Goal: Book appointment/travel/reservation

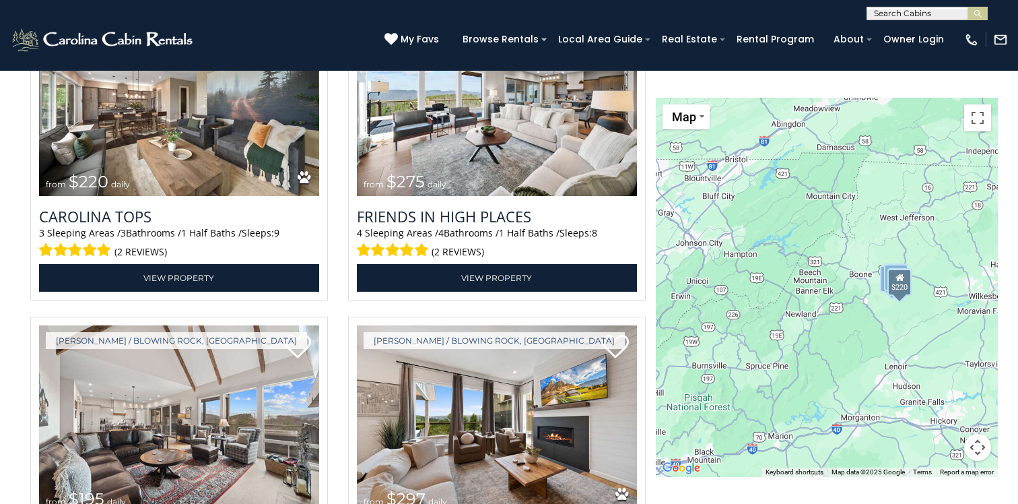
scroll to position [2532, 0]
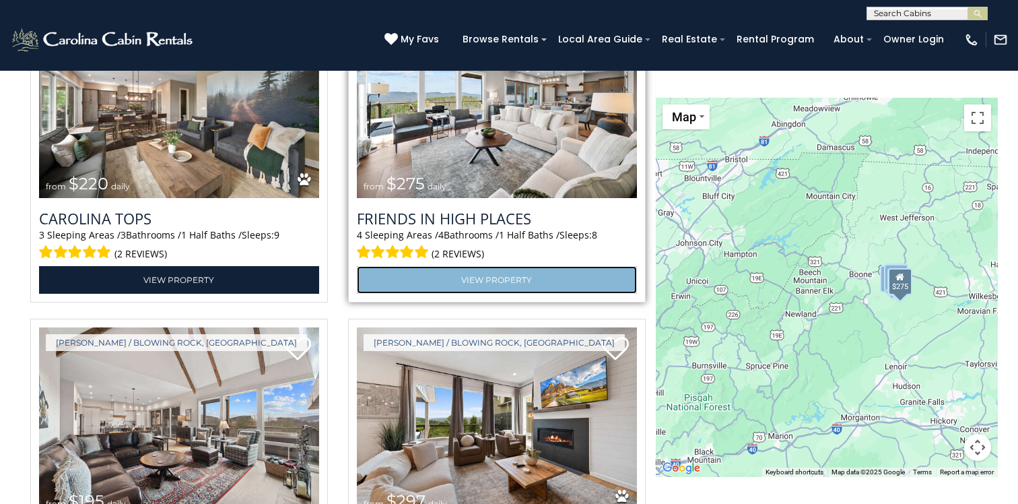
click at [501, 279] on link "View Property" at bounding box center [497, 280] width 280 height 28
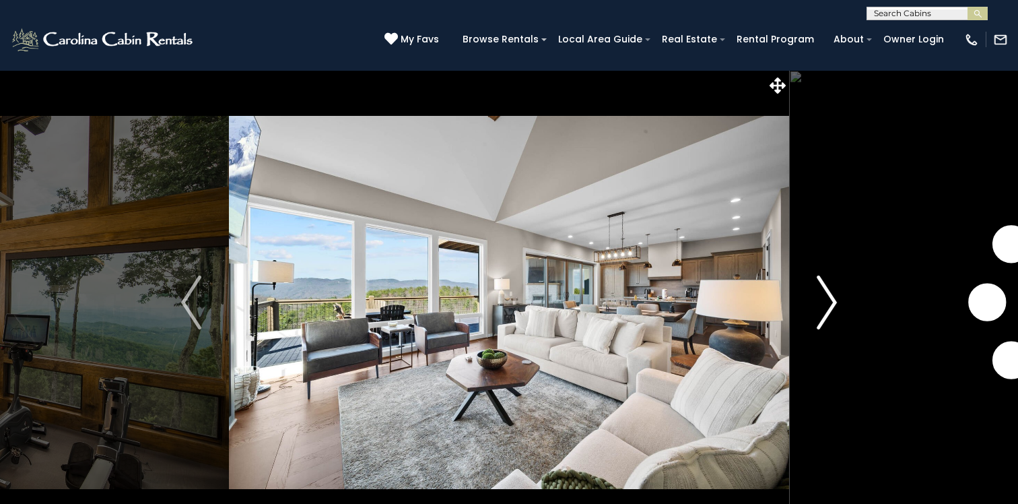
click at [823, 294] on img "Next" at bounding box center [827, 302] width 20 height 54
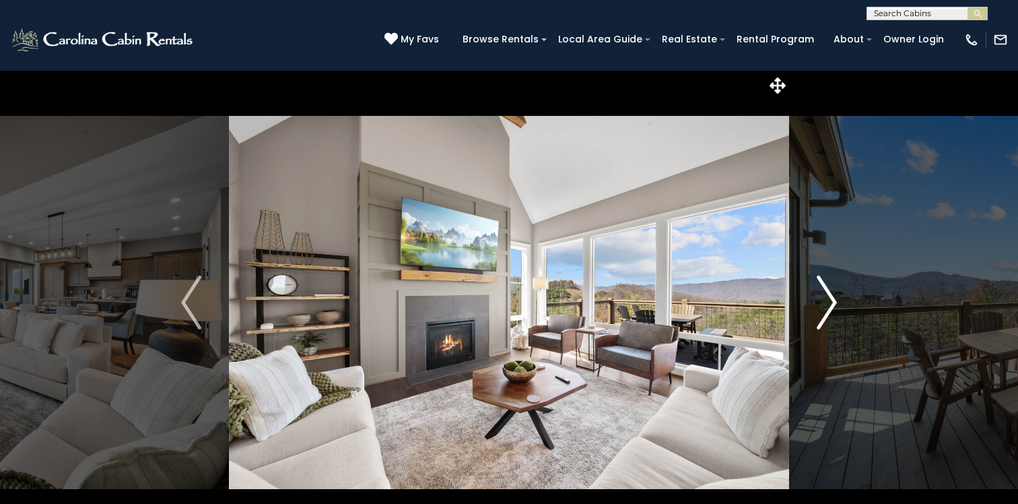
click at [823, 294] on img "Next" at bounding box center [827, 302] width 20 height 54
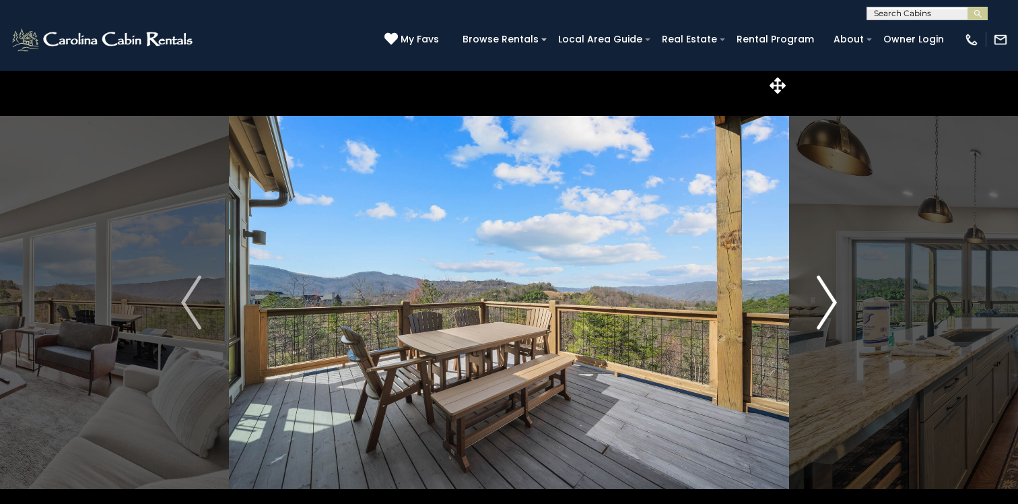
click at [823, 294] on img "Next" at bounding box center [827, 302] width 20 height 54
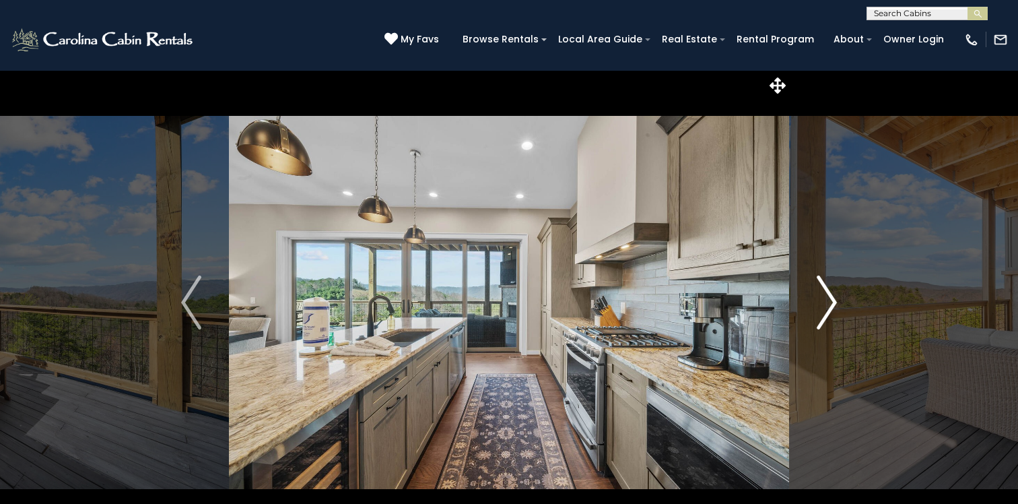
click at [823, 294] on img "Next" at bounding box center [827, 302] width 20 height 54
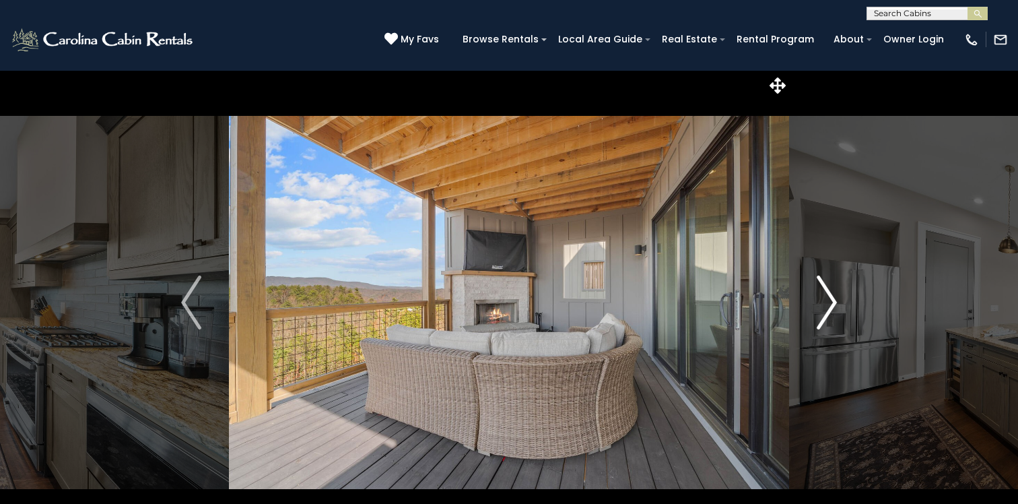
click at [823, 294] on img "Next" at bounding box center [827, 302] width 20 height 54
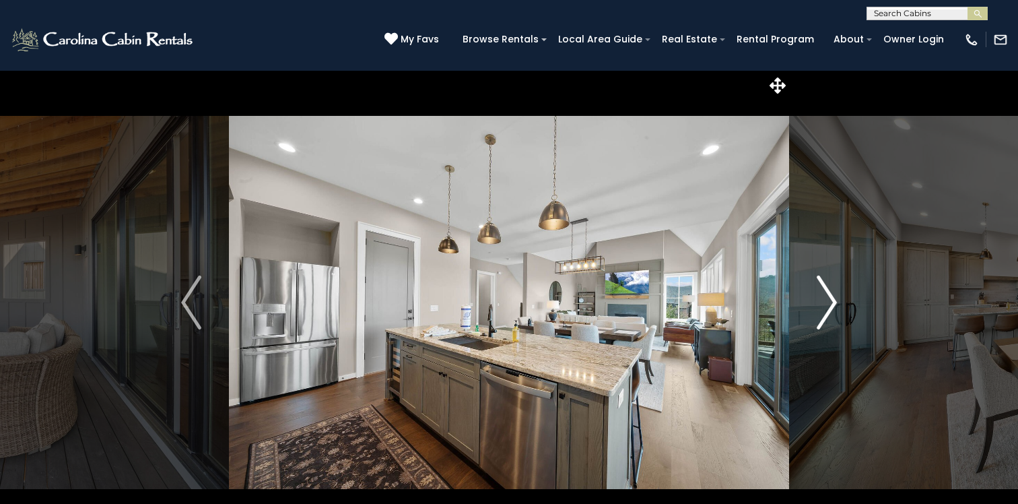
click at [823, 294] on img "Next" at bounding box center [827, 302] width 20 height 54
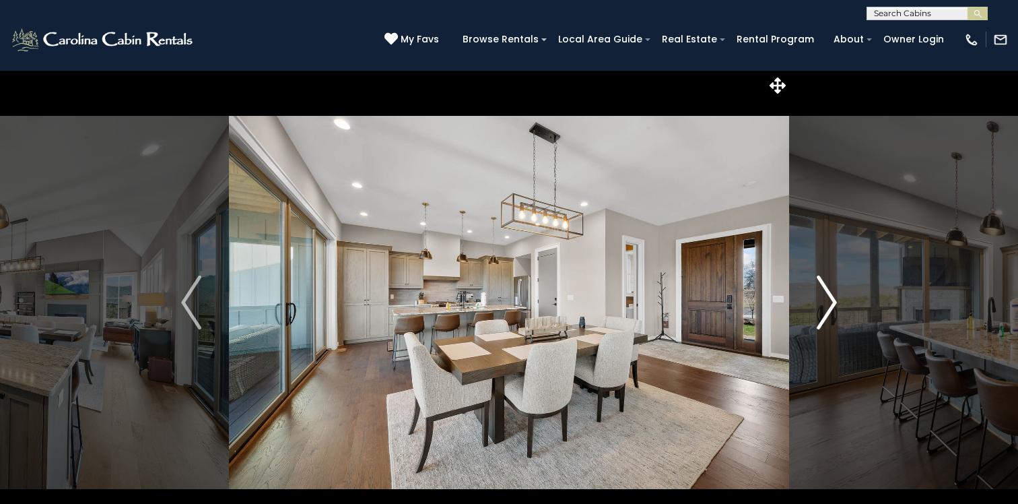
click at [823, 294] on img "Next" at bounding box center [827, 302] width 20 height 54
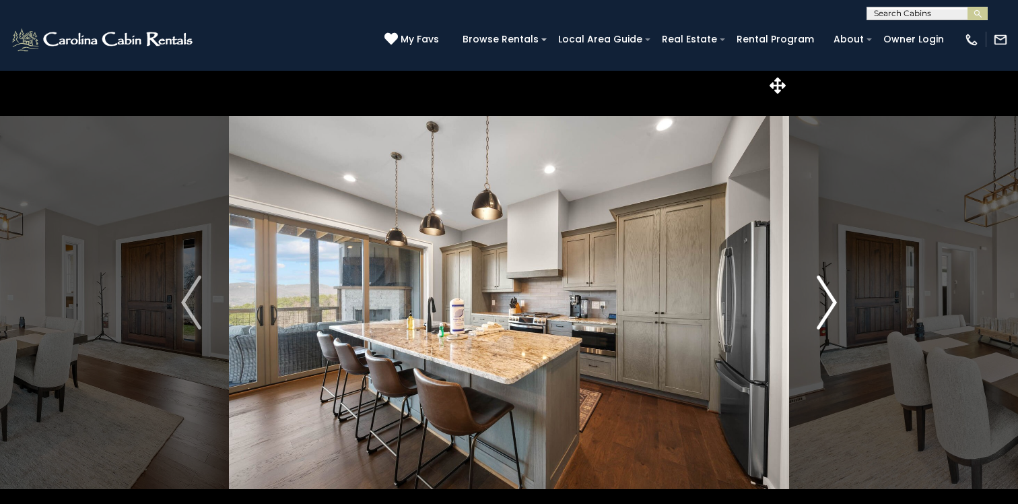
click at [823, 294] on img "Next" at bounding box center [827, 302] width 20 height 54
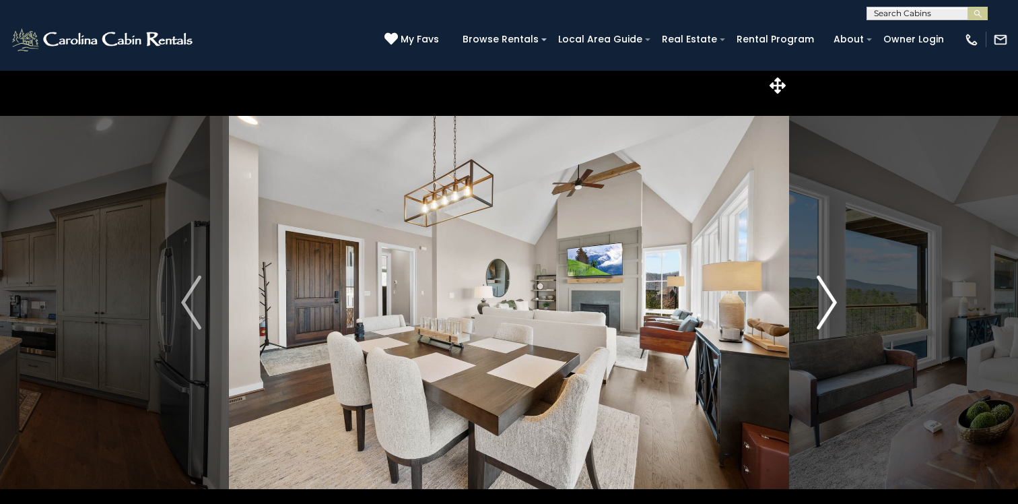
click at [823, 294] on img "Next" at bounding box center [827, 302] width 20 height 54
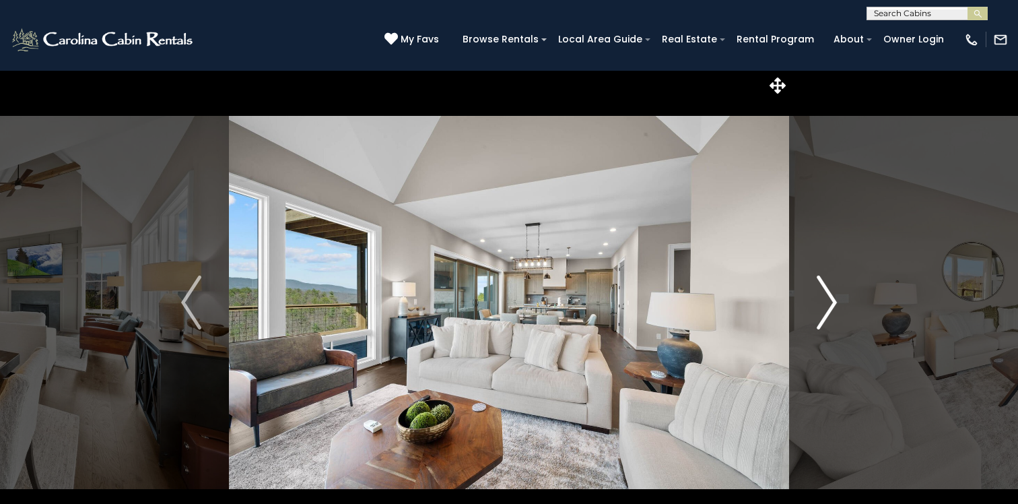
click at [823, 294] on img "Next" at bounding box center [827, 302] width 20 height 54
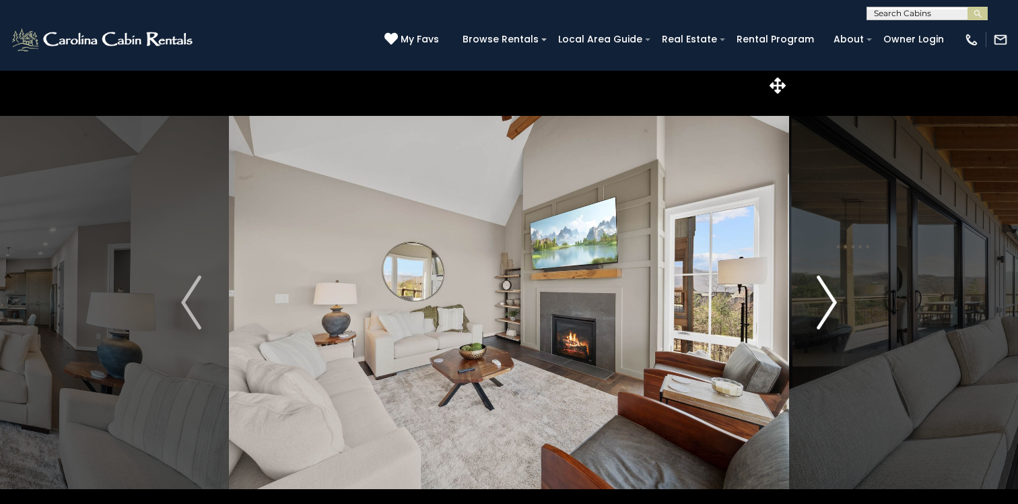
click at [823, 294] on img "Next" at bounding box center [827, 302] width 20 height 54
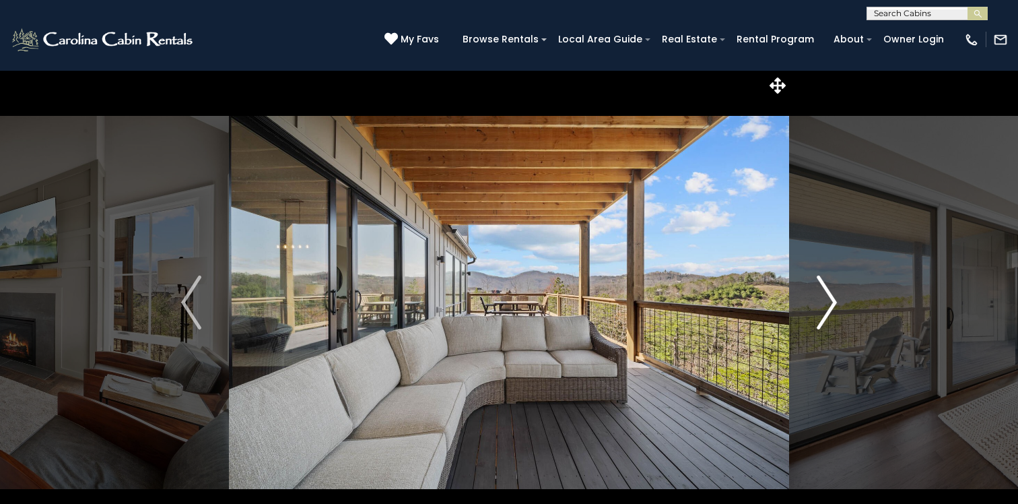
click at [823, 294] on img "Next" at bounding box center [827, 302] width 20 height 54
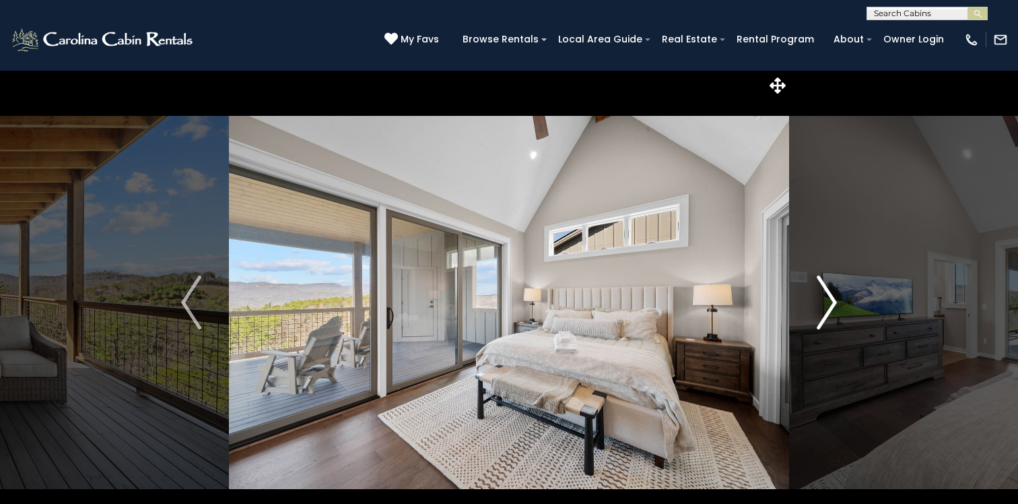
click at [823, 294] on img "Next" at bounding box center [827, 302] width 20 height 54
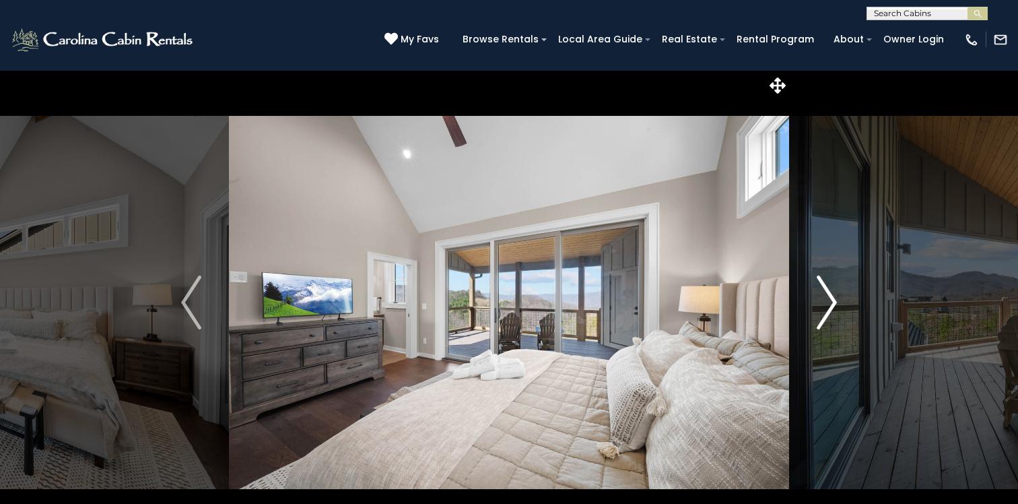
click at [823, 294] on img "Next" at bounding box center [827, 302] width 20 height 54
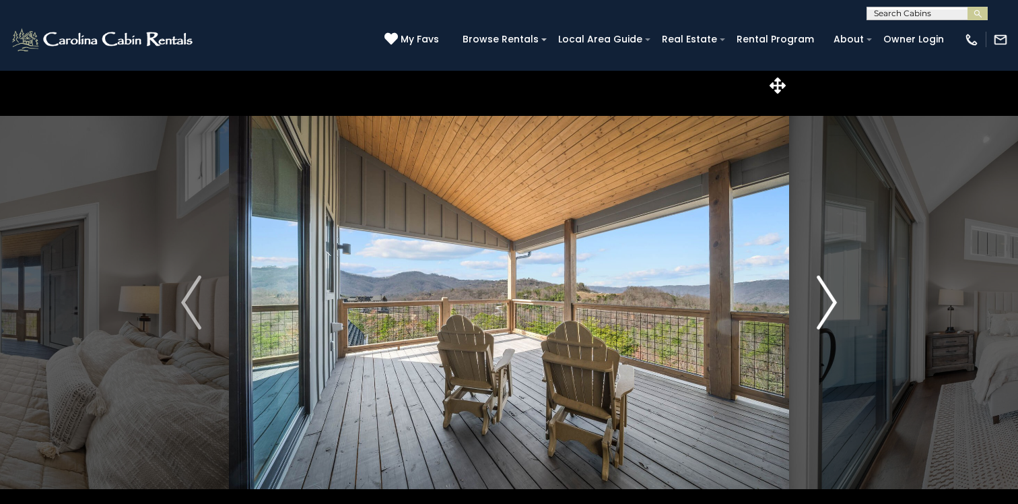
click at [823, 294] on img "Next" at bounding box center [827, 302] width 20 height 54
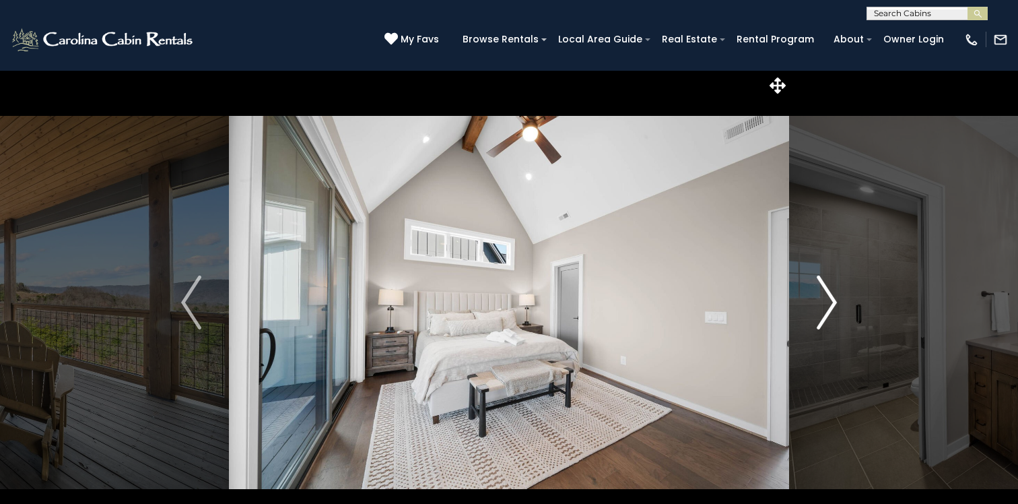
click at [823, 294] on img "Next" at bounding box center [827, 302] width 20 height 54
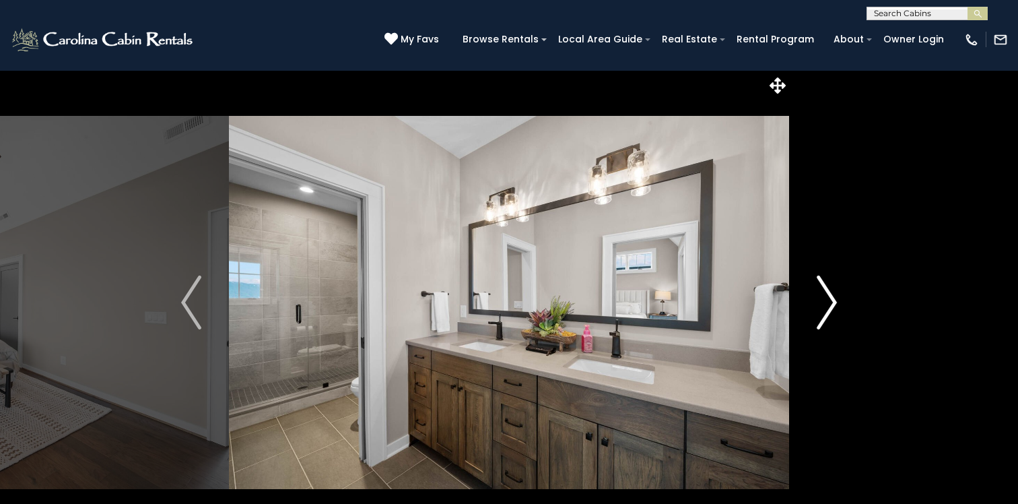
click at [823, 294] on img "Next" at bounding box center [827, 302] width 20 height 54
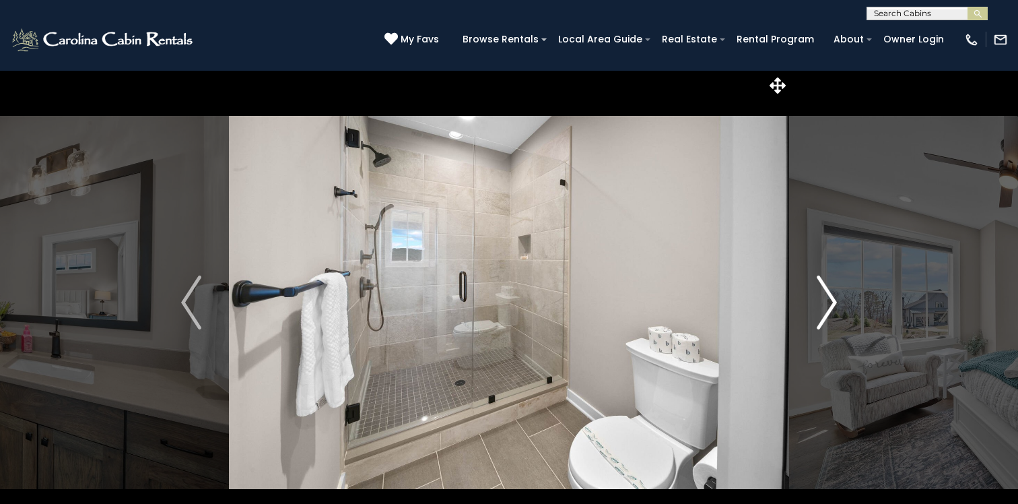
click at [823, 294] on img "Next" at bounding box center [827, 302] width 20 height 54
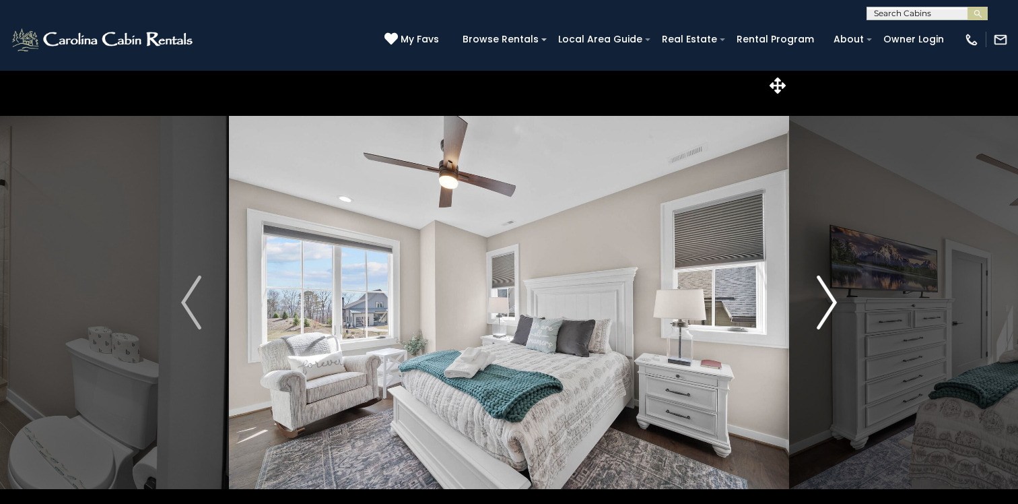
click at [823, 294] on img "Next" at bounding box center [827, 302] width 20 height 54
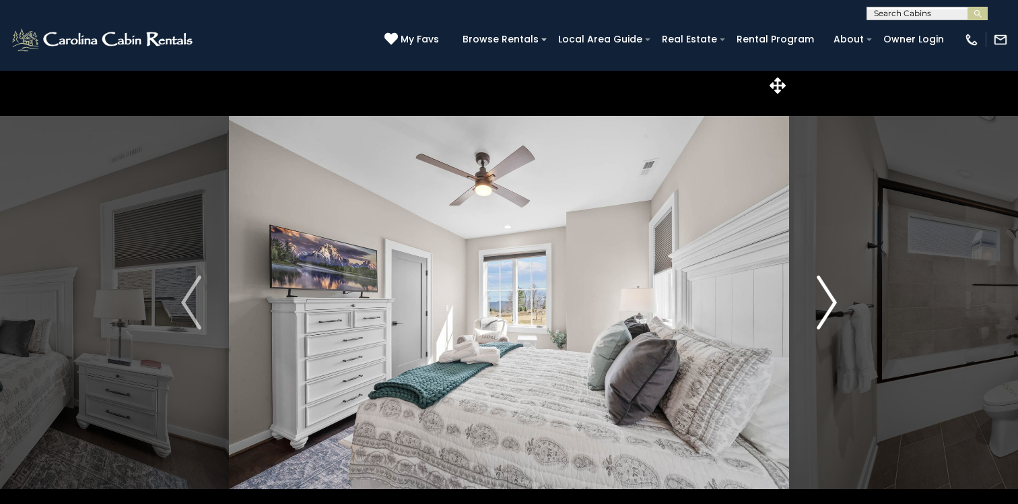
click at [823, 294] on img "Next" at bounding box center [827, 302] width 20 height 54
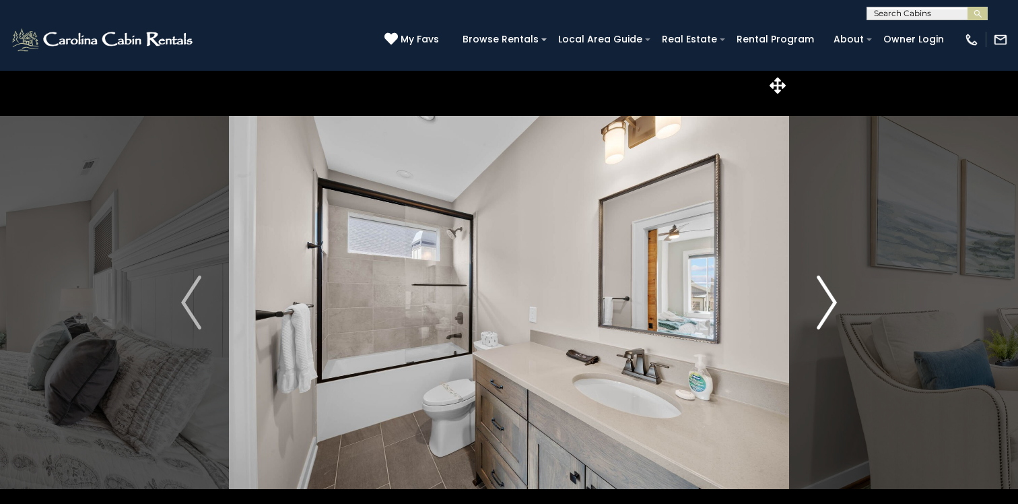
click at [823, 294] on img "Next" at bounding box center [827, 302] width 20 height 54
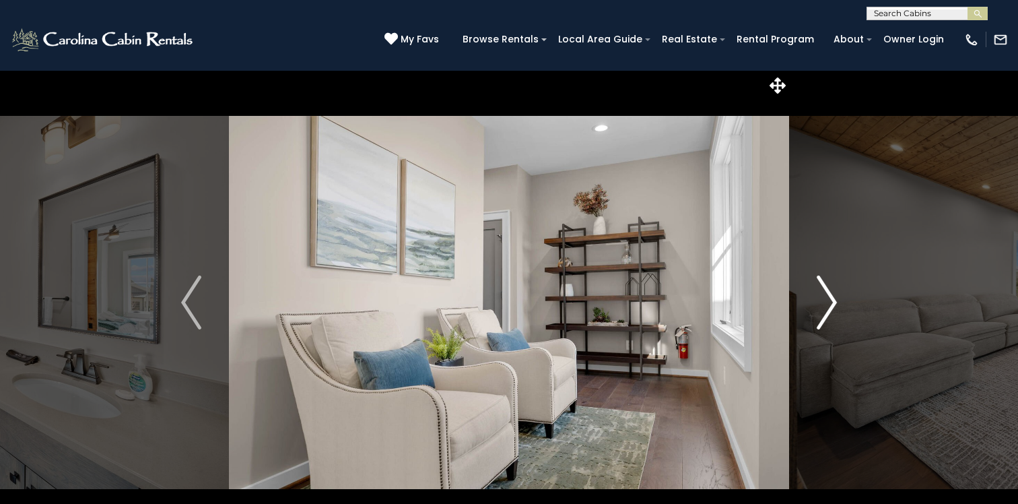
click at [823, 294] on img "Next" at bounding box center [827, 302] width 20 height 54
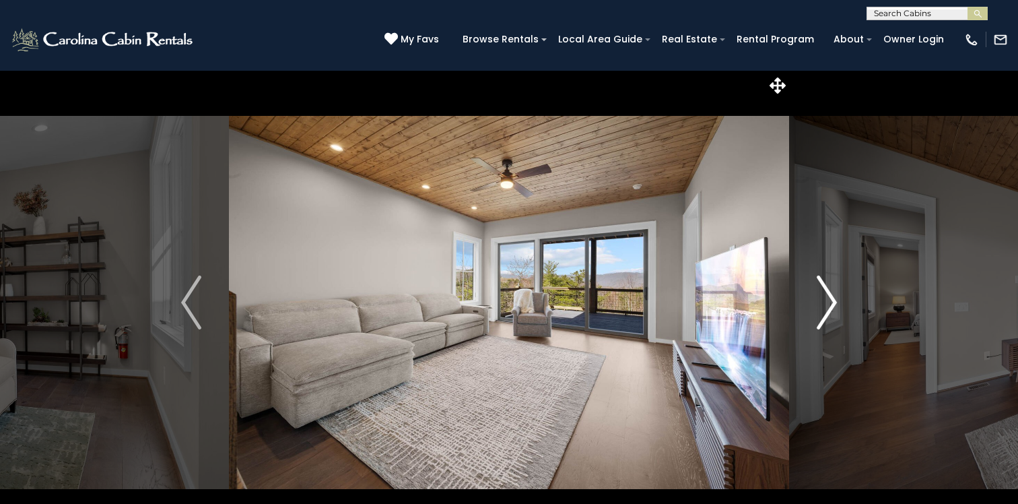
click at [827, 296] on img "Next" at bounding box center [827, 302] width 20 height 54
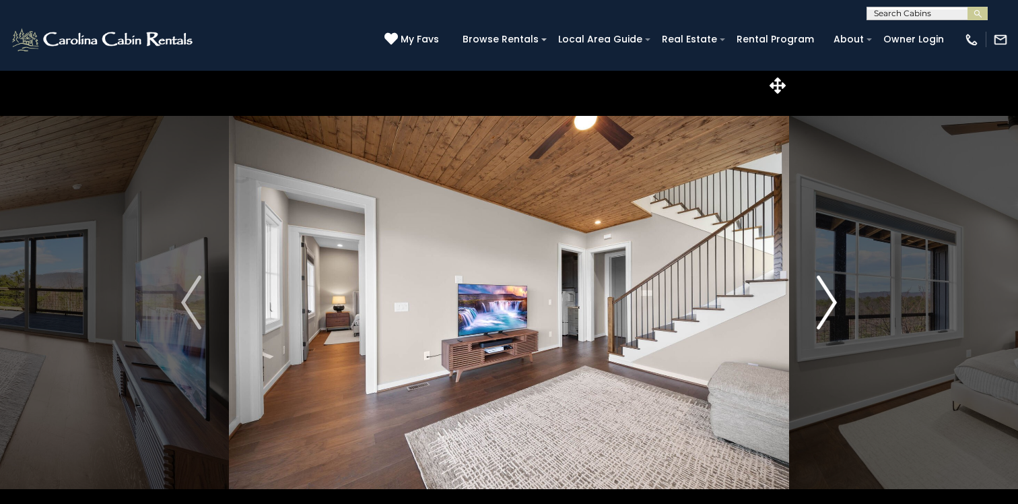
click at [827, 296] on img "Next" at bounding box center [827, 302] width 20 height 54
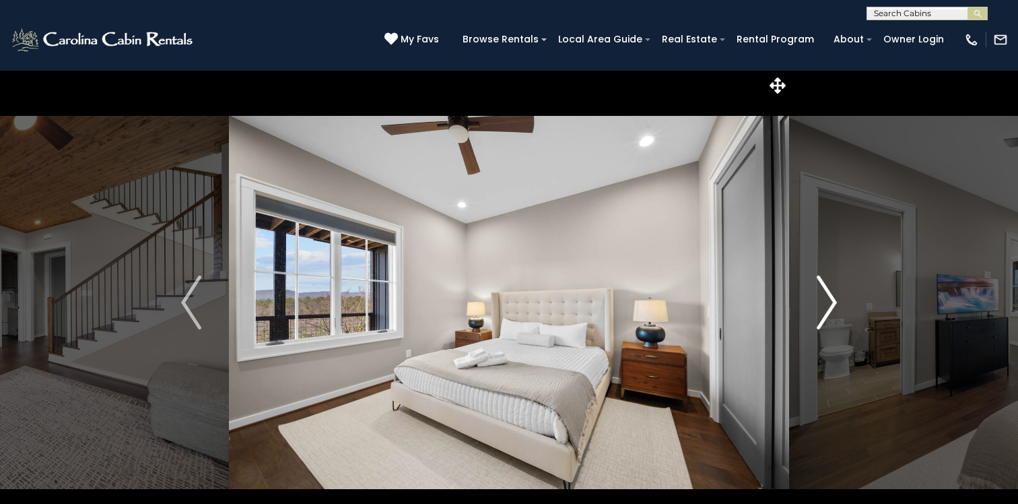
click at [827, 296] on img "Next" at bounding box center [827, 302] width 20 height 54
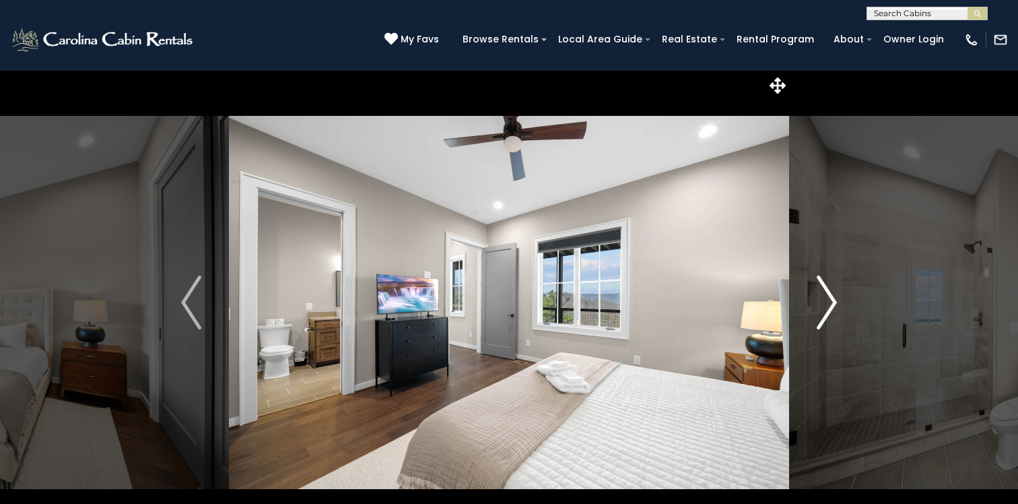
click at [827, 296] on img "Next" at bounding box center [827, 302] width 20 height 54
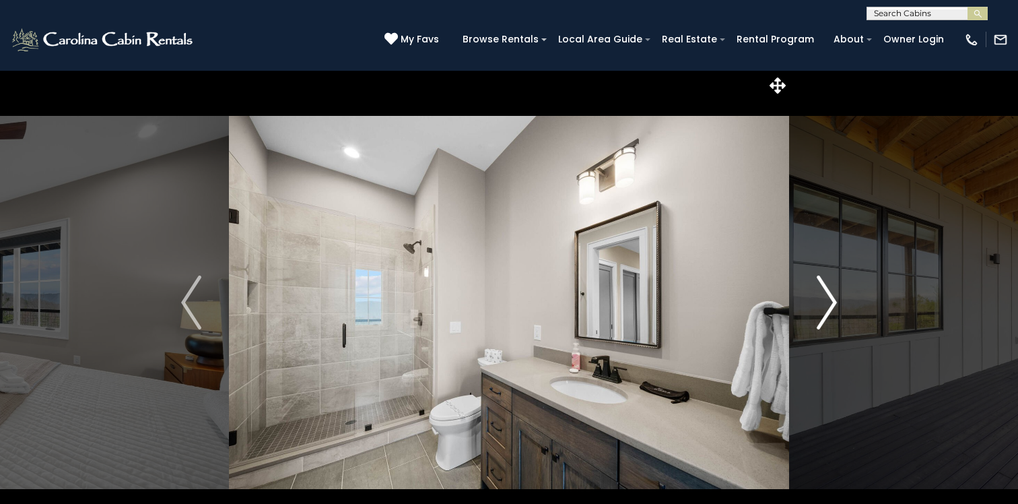
click at [827, 296] on img "Next" at bounding box center [827, 302] width 20 height 54
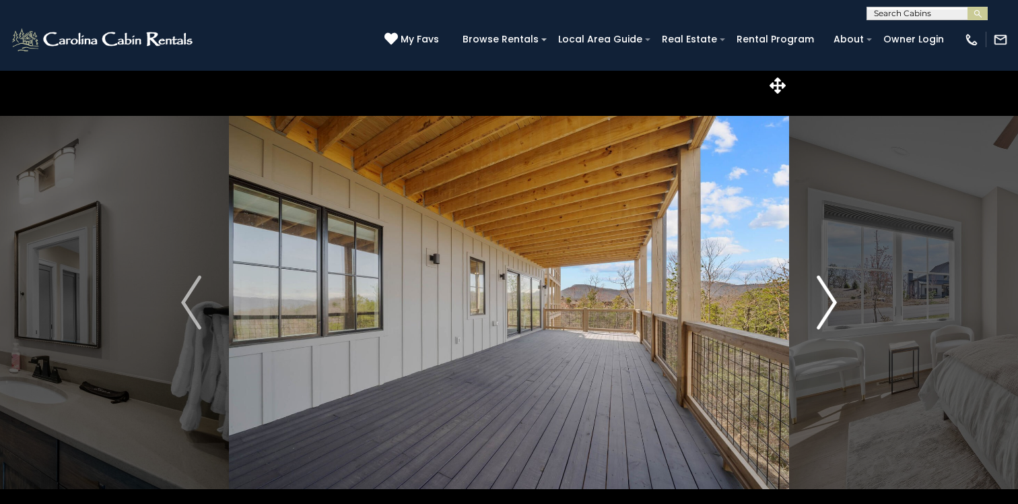
click at [827, 296] on img "Next" at bounding box center [827, 302] width 20 height 54
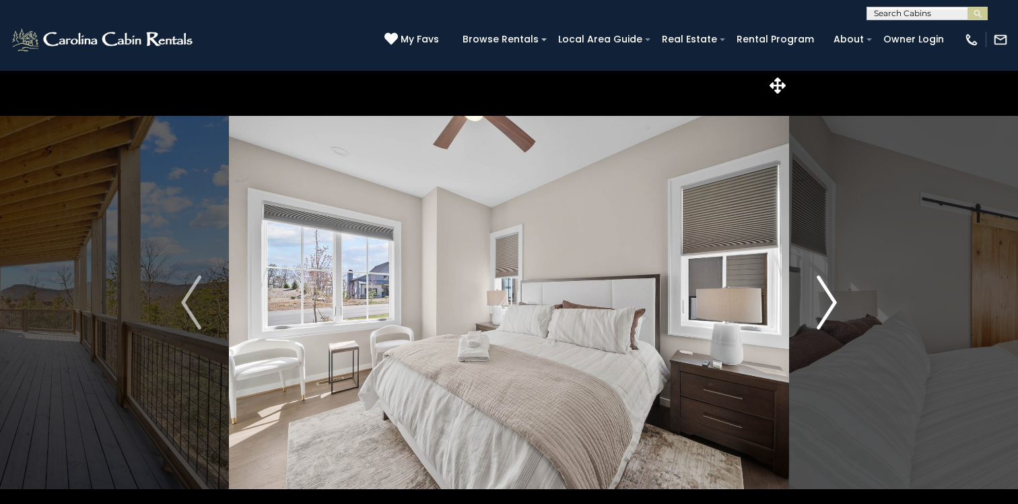
click at [827, 296] on img "Next" at bounding box center [827, 302] width 20 height 54
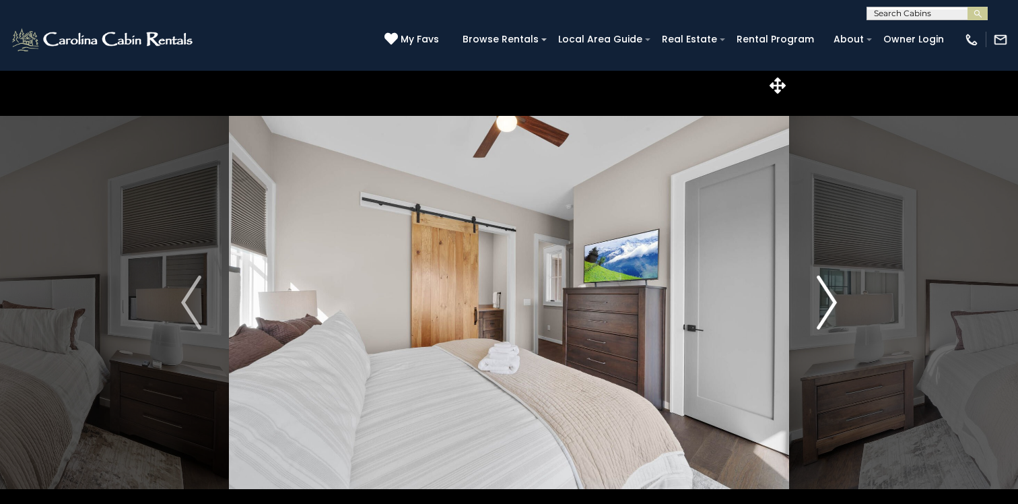
click at [827, 296] on img "Next" at bounding box center [827, 302] width 20 height 54
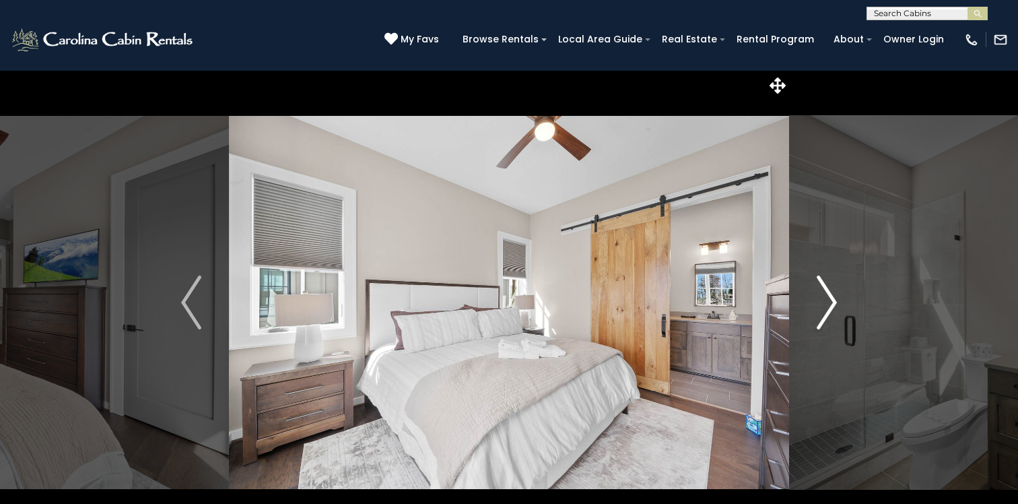
click at [827, 296] on img "Next" at bounding box center [827, 302] width 20 height 54
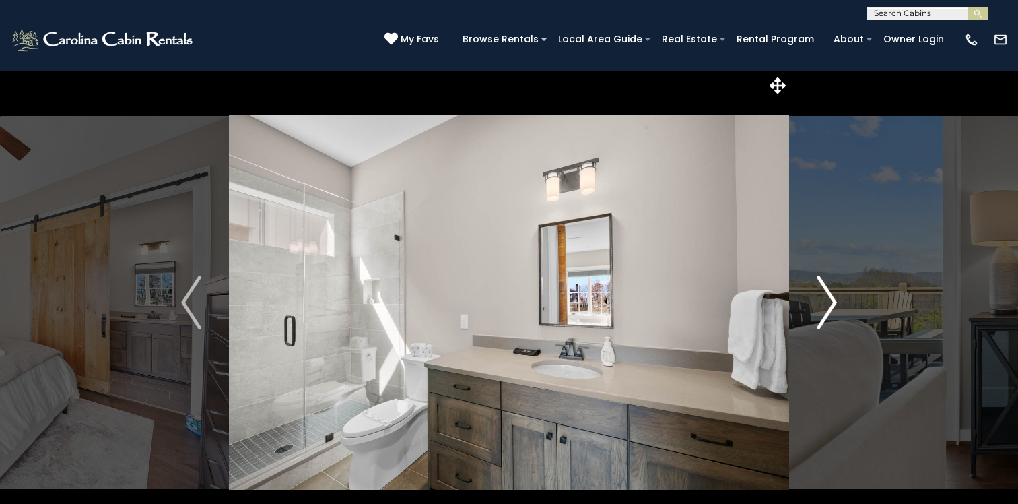
click at [827, 296] on img "Next" at bounding box center [827, 302] width 20 height 54
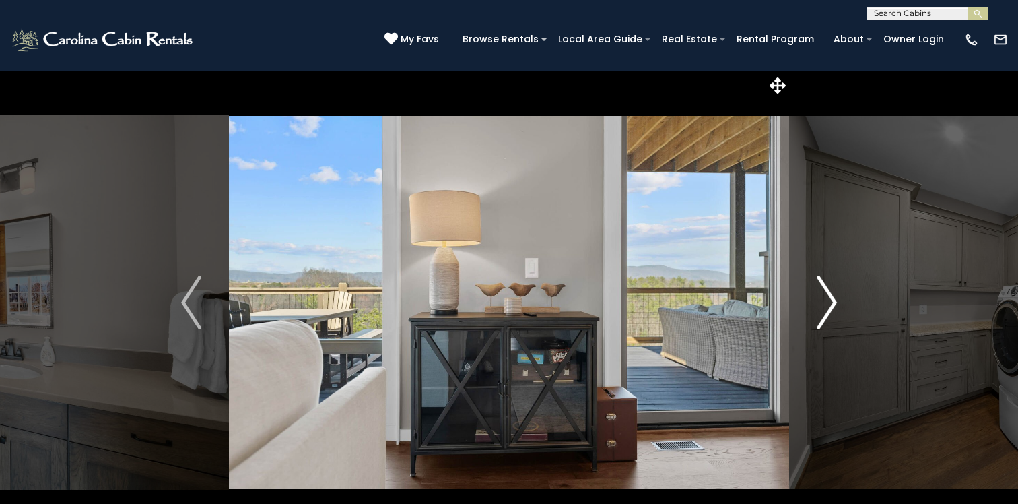
click at [827, 296] on img "Next" at bounding box center [827, 302] width 20 height 54
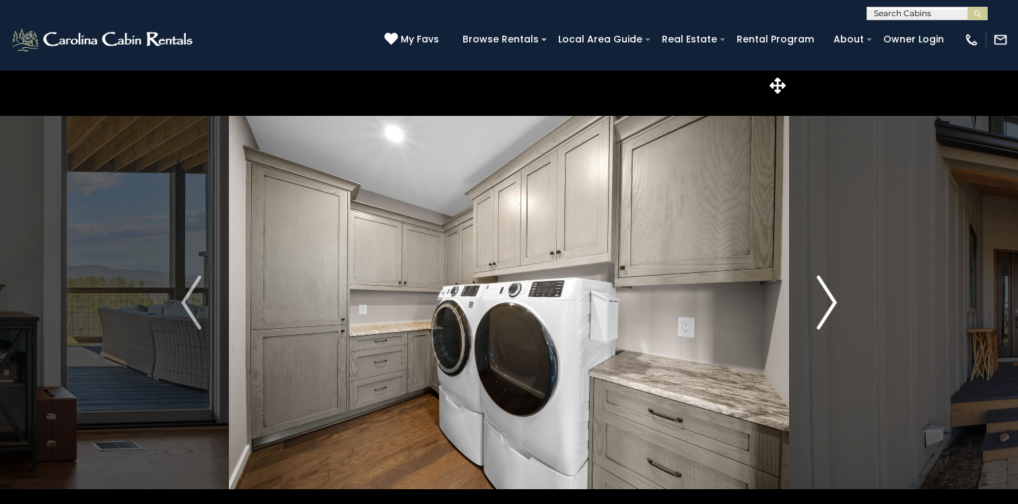
click at [827, 296] on img "Next" at bounding box center [827, 302] width 20 height 54
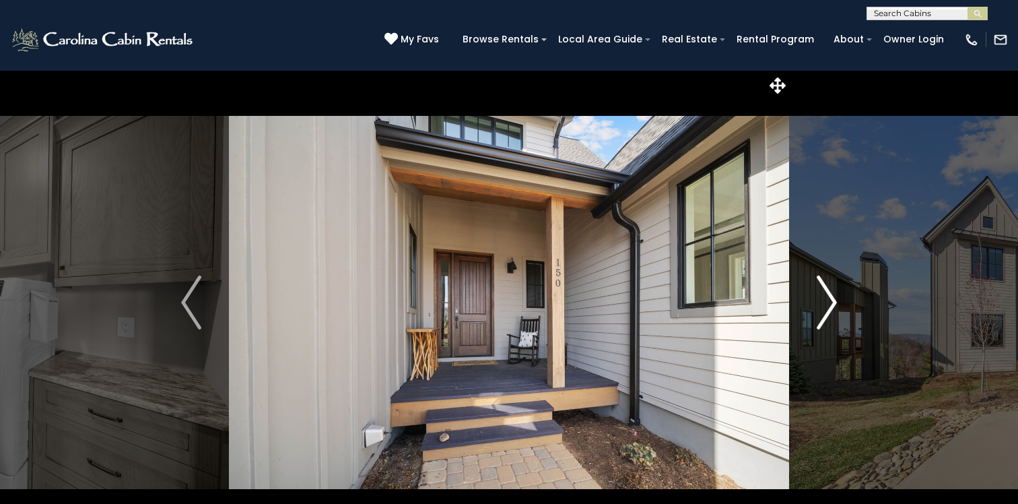
click at [827, 296] on img "Next" at bounding box center [827, 302] width 20 height 54
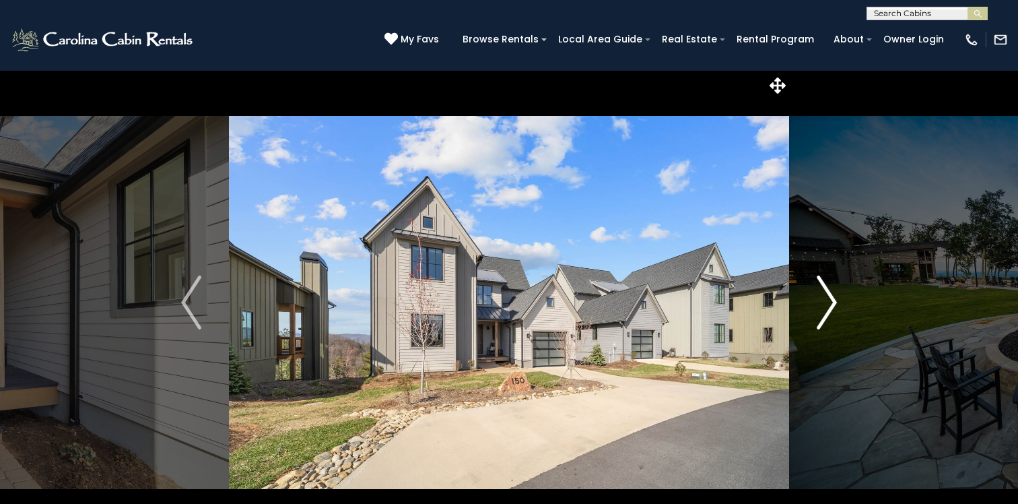
click at [827, 296] on img "Next" at bounding box center [827, 302] width 20 height 54
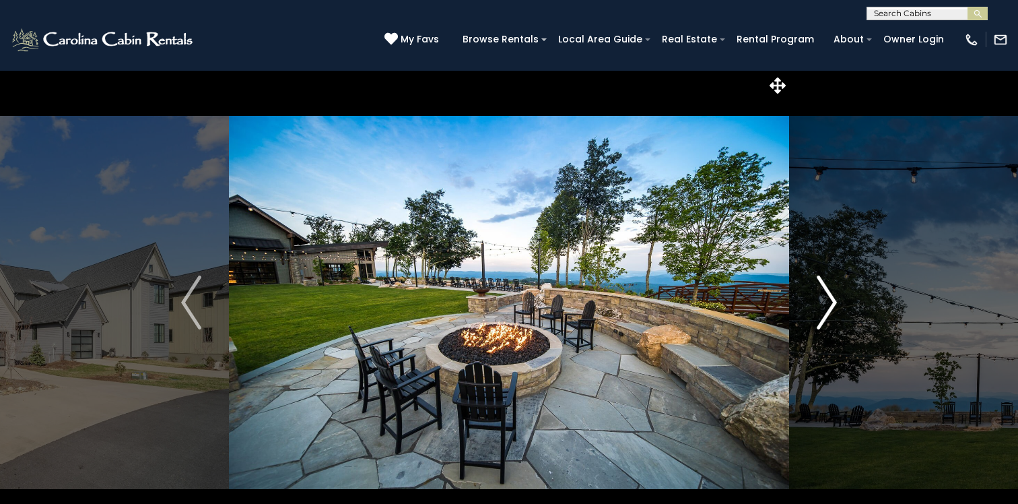
click at [827, 296] on img "Next" at bounding box center [827, 302] width 20 height 54
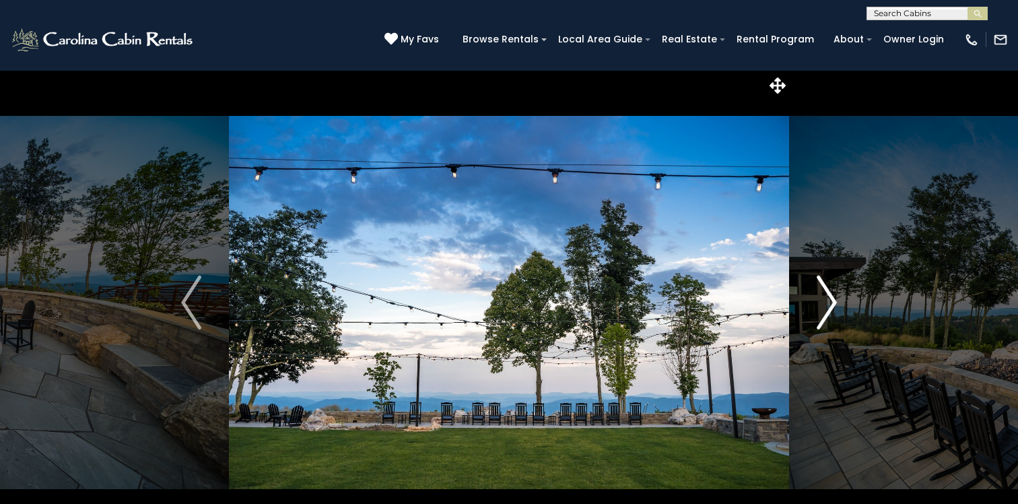
click at [827, 296] on img "Next" at bounding box center [827, 302] width 20 height 54
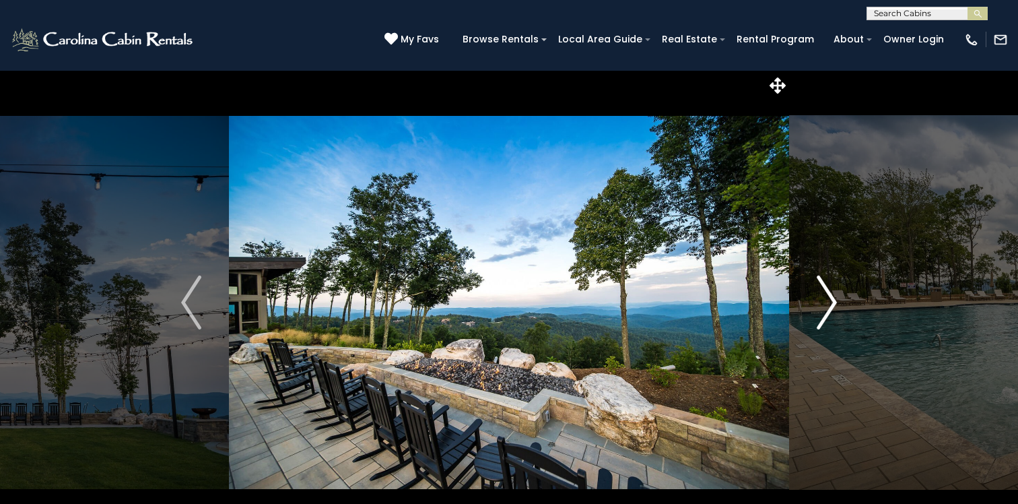
click at [827, 296] on img "Next" at bounding box center [827, 302] width 20 height 54
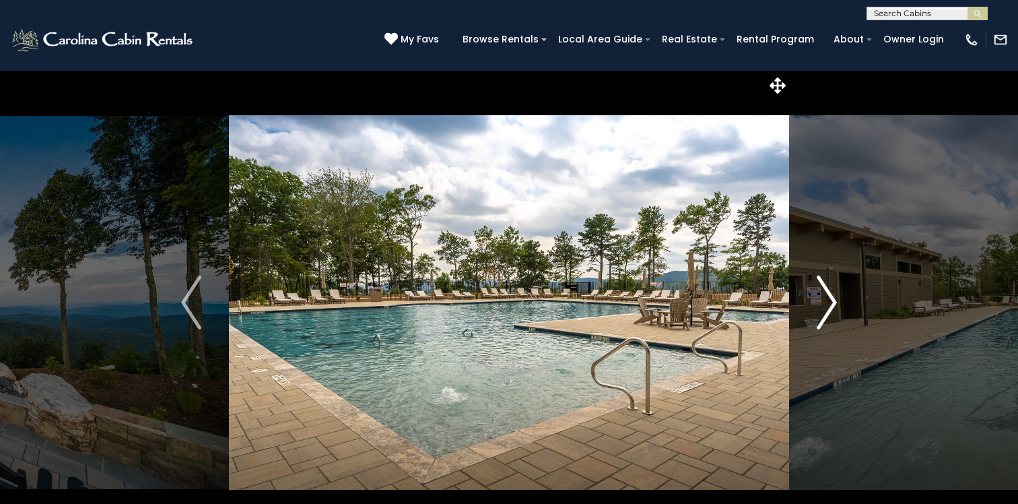
click at [827, 296] on img "Next" at bounding box center [827, 302] width 20 height 54
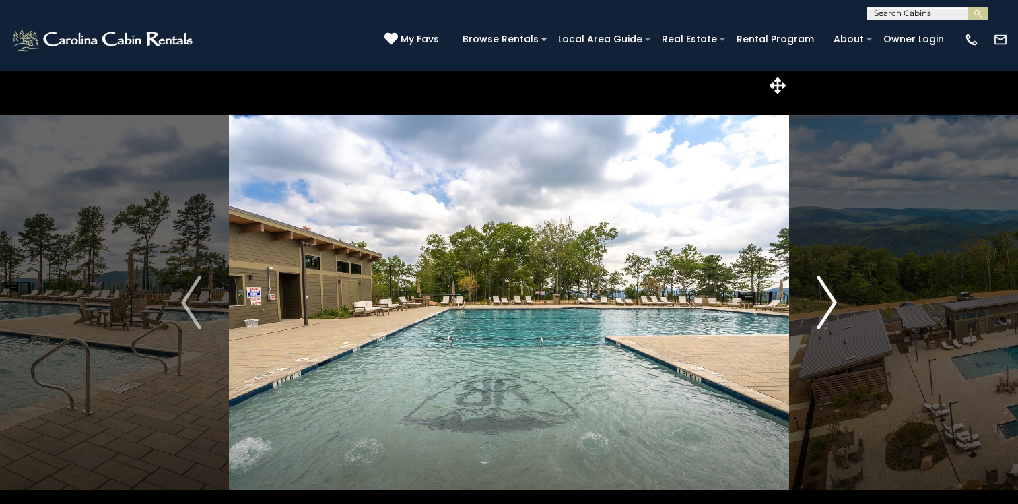
click at [827, 296] on img "Next" at bounding box center [827, 302] width 20 height 54
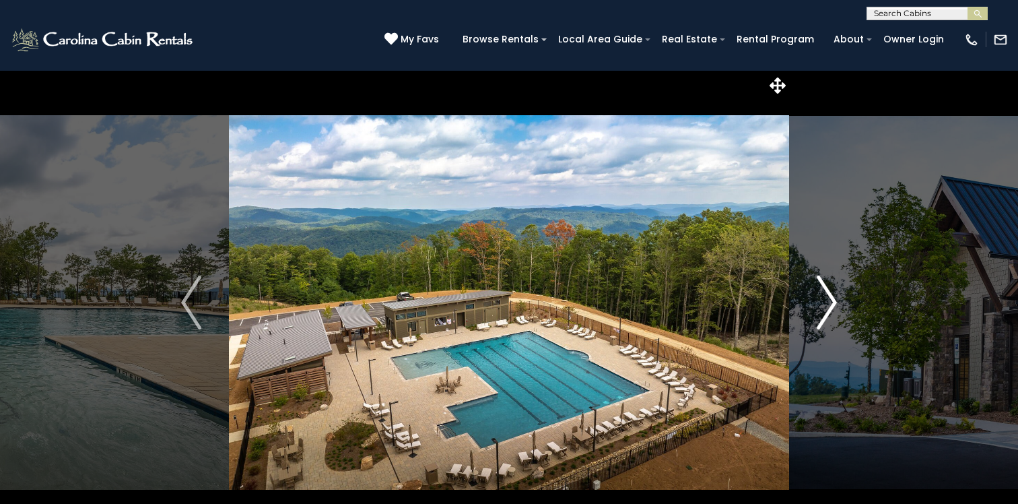
click at [827, 296] on img "Next" at bounding box center [827, 302] width 20 height 54
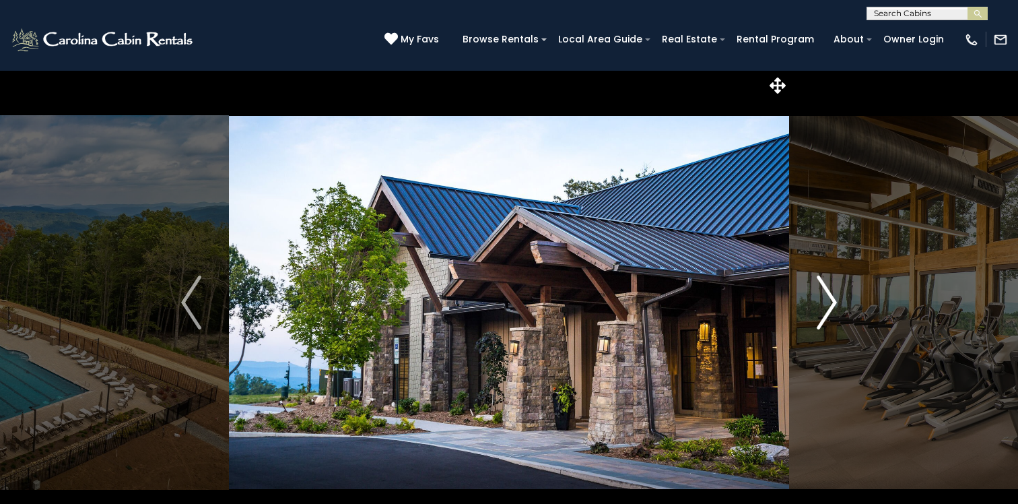
click at [827, 296] on img "Next" at bounding box center [827, 302] width 20 height 54
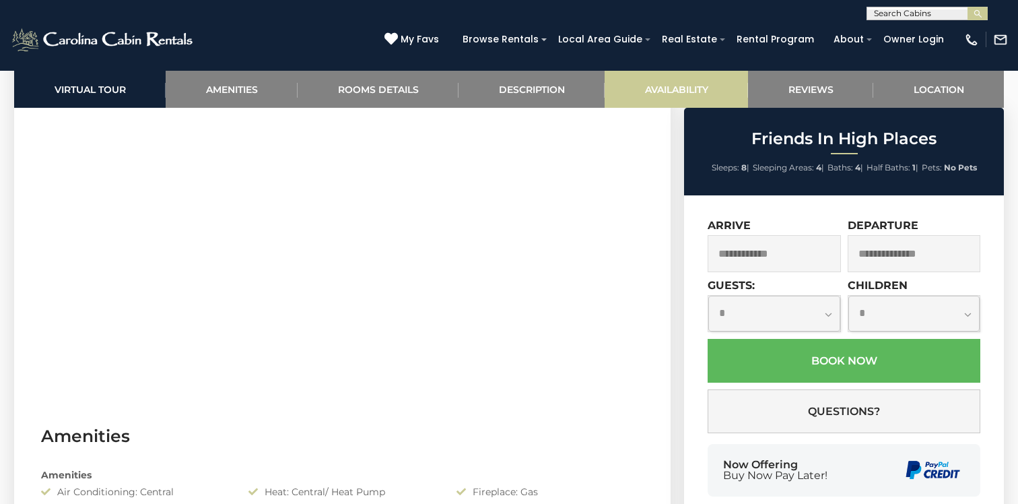
click at [689, 92] on link "Availability" at bounding box center [676, 89] width 143 height 37
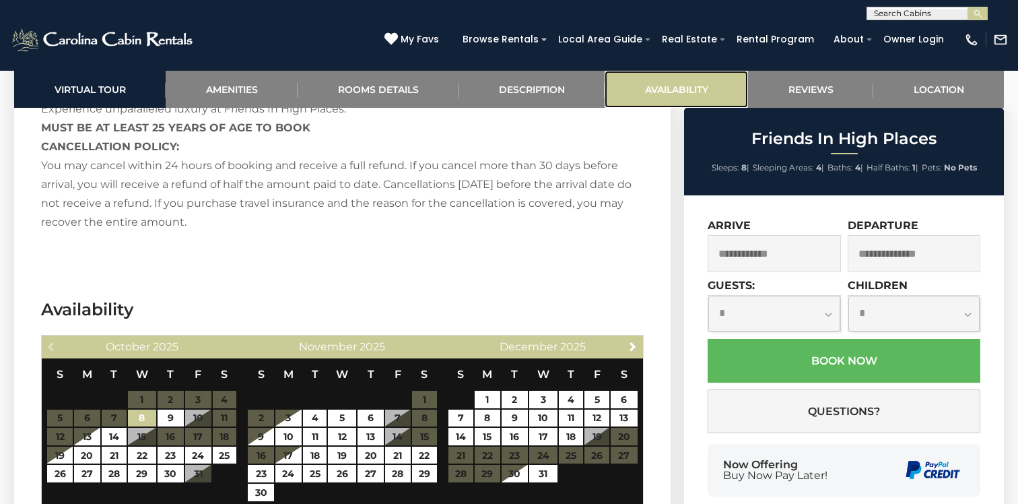
scroll to position [2977, 0]
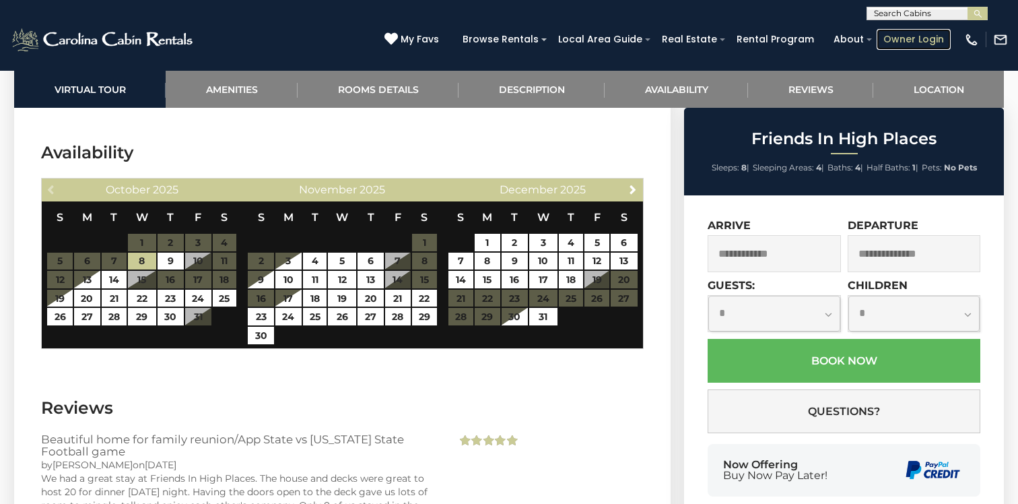
click at [921, 38] on link "Owner Login" at bounding box center [914, 39] width 74 height 21
